Goal: Task Accomplishment & Management: Use online tool/utility

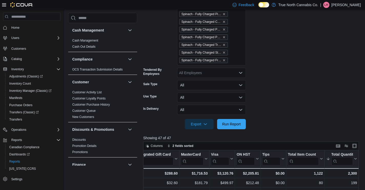
scroll to position [1325, 0]
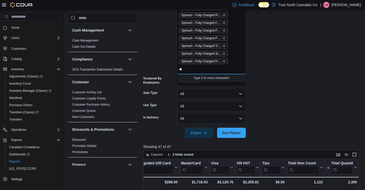
type input "*"
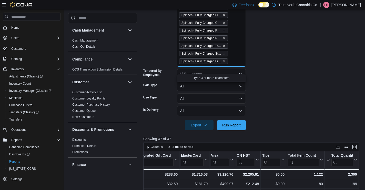
type input "*"
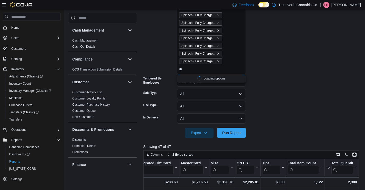
type input "*"
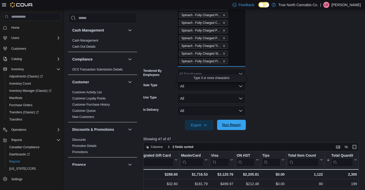
click at [238, 126] on span "Run Report" at bounding box center [231, 124] width 18 height 5
